Goal: Transaction & Acquisition: Purchase product/service

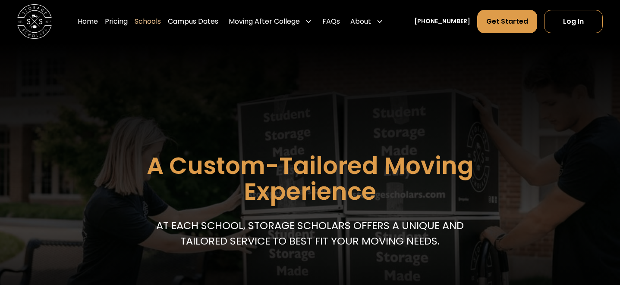
click at [161, 23] on link "Schools" at bounding box center [148, 21] width 26 height 24
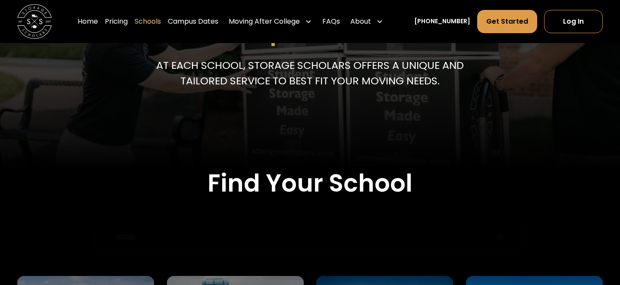
scroll to position [162, 0]
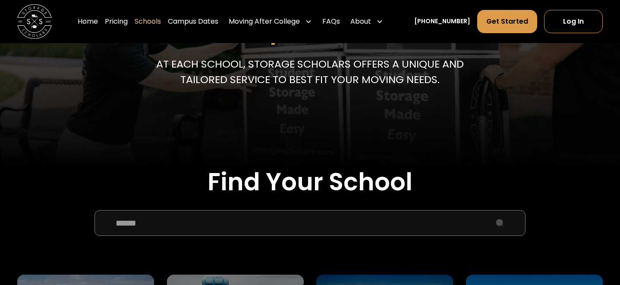
click at [282, 217] on input "School Select Form" at bounding box center [309, 223] width 431 height 26
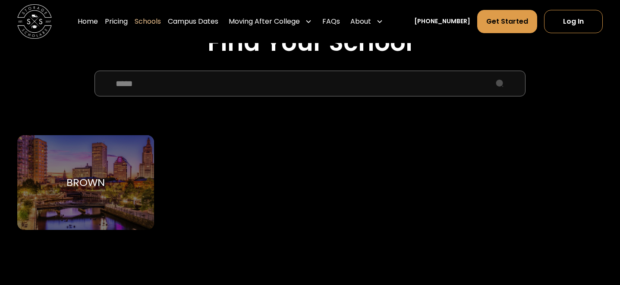
scroll to position [307, 0]
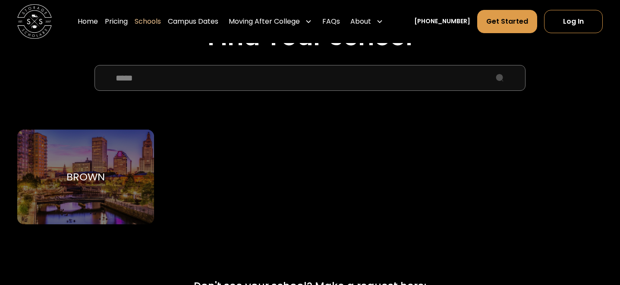
type input "*****"
click at [116, 190] on div "Brown Brown University" at bounding box center [85, 177] width 137 height 95
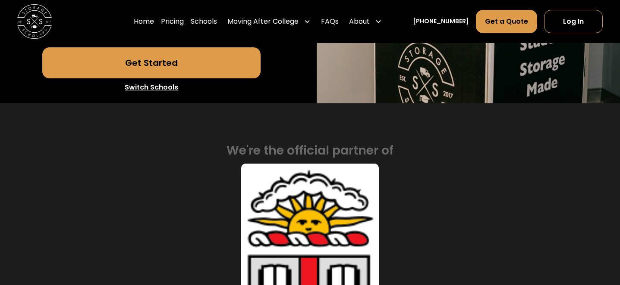
scroll to position [302, 0]
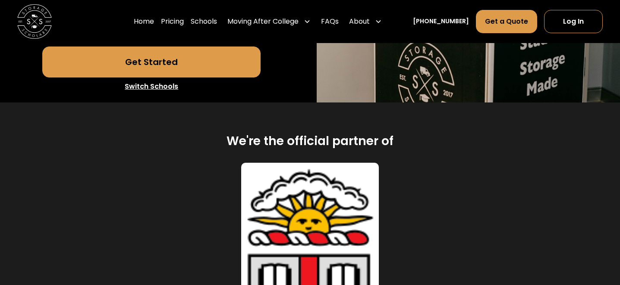
click at [153, 68] on link "Get Started" at bounding box center [151, 62] width 218 height 31
